Goal: Transaction & Acquisition: Register for event/course

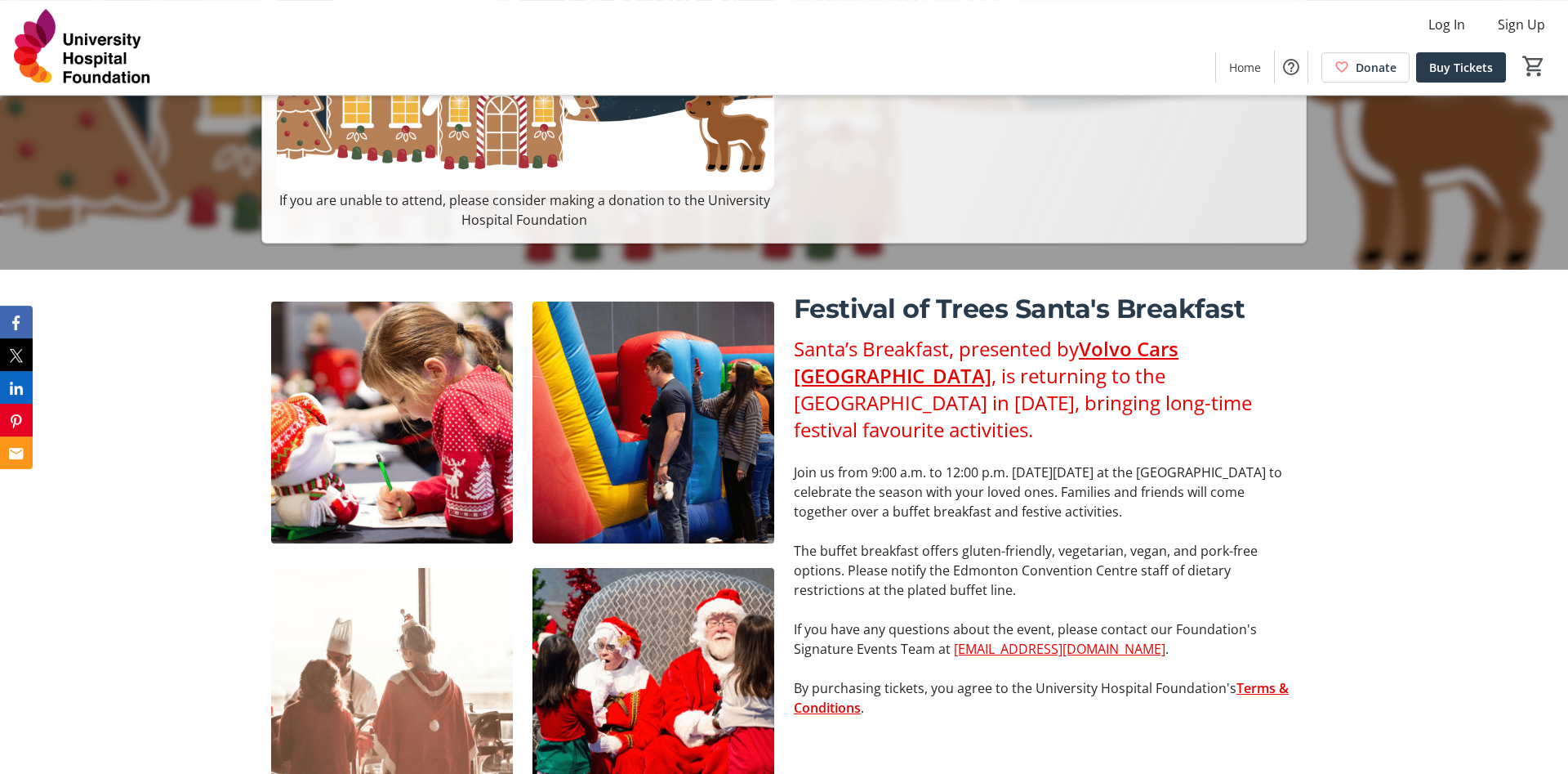
scroll to position [416, 0]
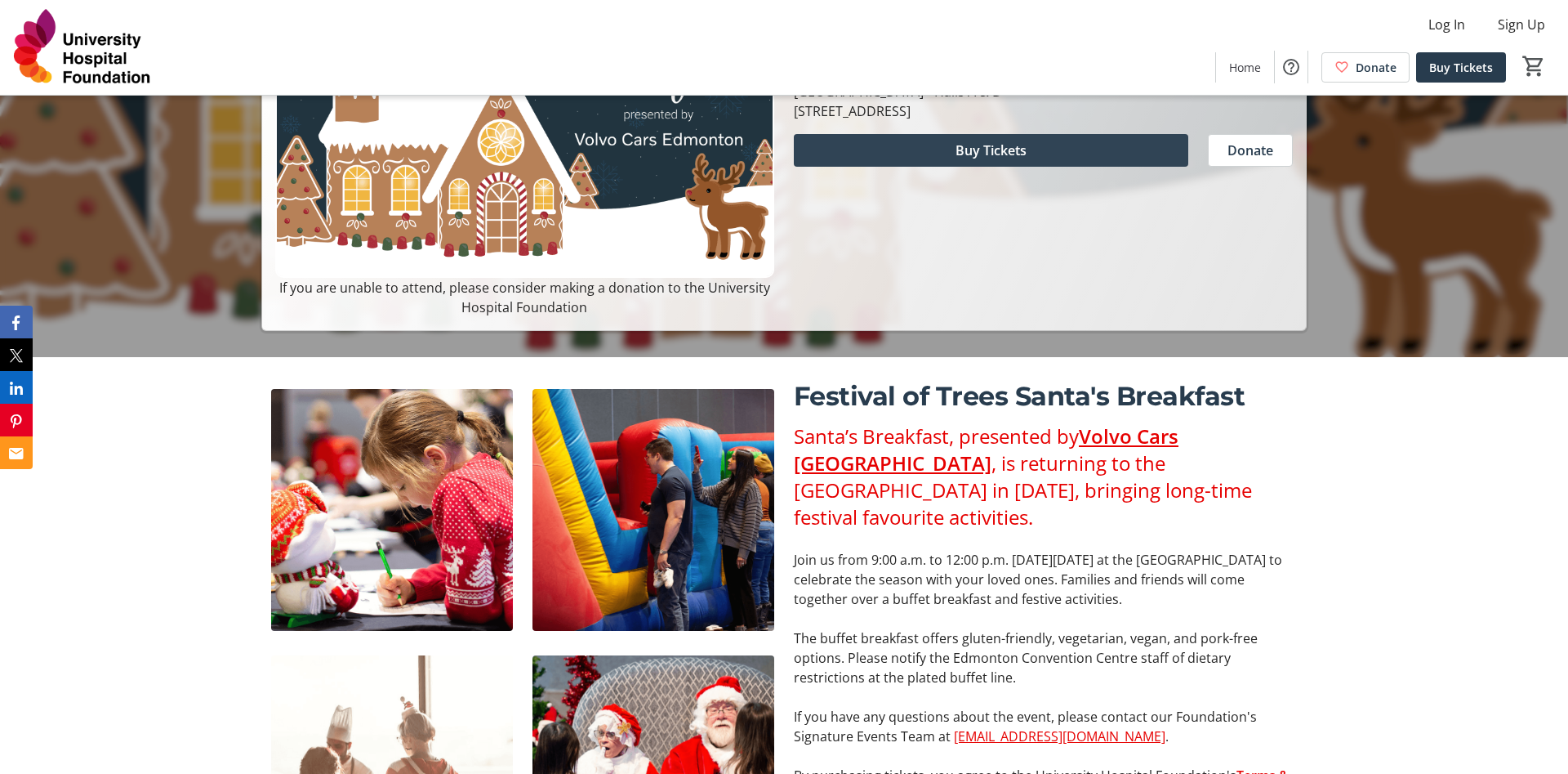
click at [911, 159] on span at bounding box center [991, 151] width 395 height 39
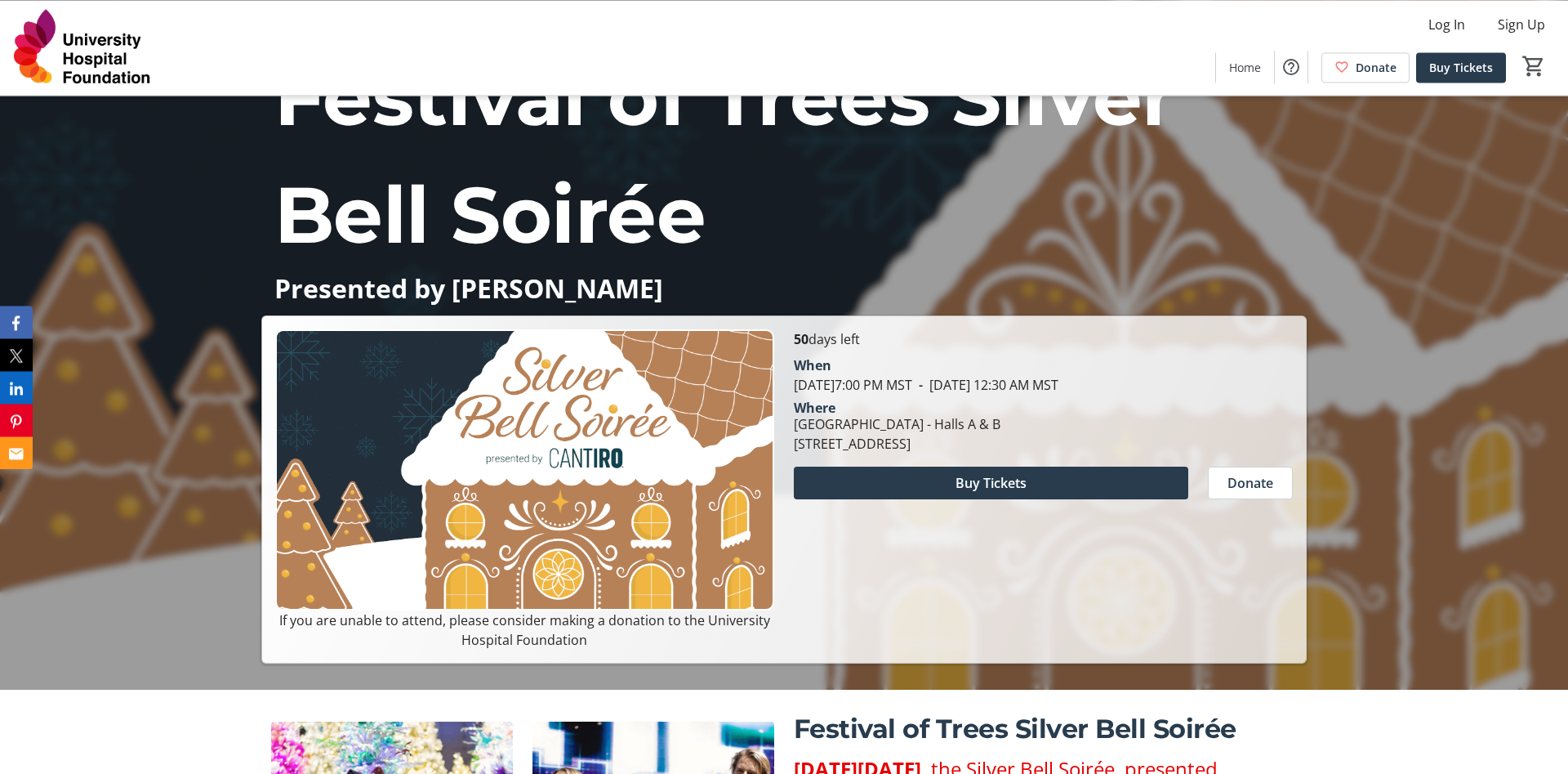
scroll to position [250, 0]
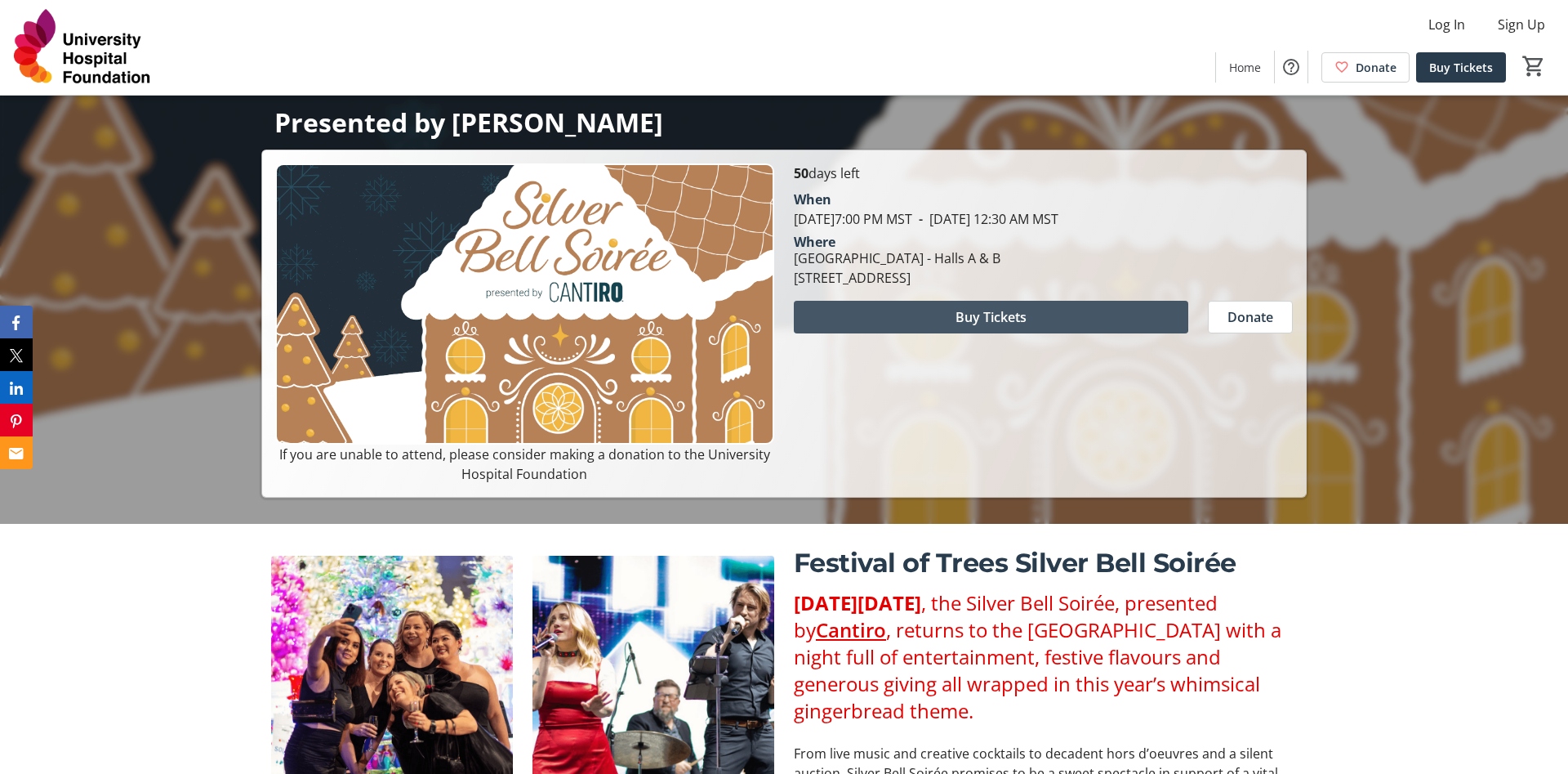
click at [941, 307] on span at bounding box center [991, 317] width 395 height 39
